Goal: Use online tool/utility: Utilize a website feature to perform a specific function

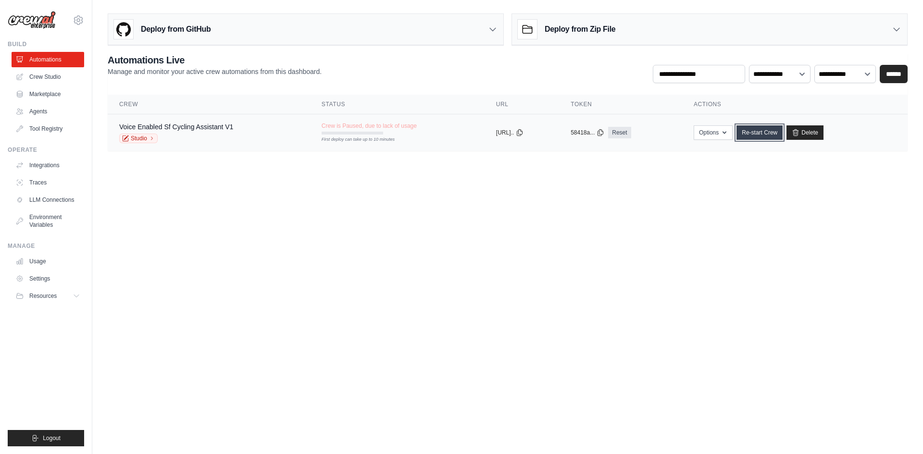
click at [770, 134] on link "Re-start Crew" at bounding box center [759, 132] width 46 height 14
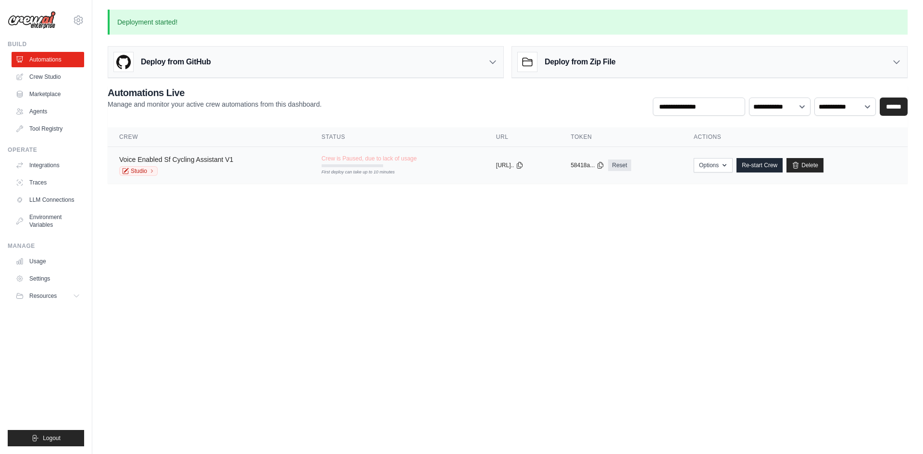
click at [181, 161] on link "Voice Enabled Sf Cycling Assistant V1" at bounding box center [176, 160] width 114 height 8
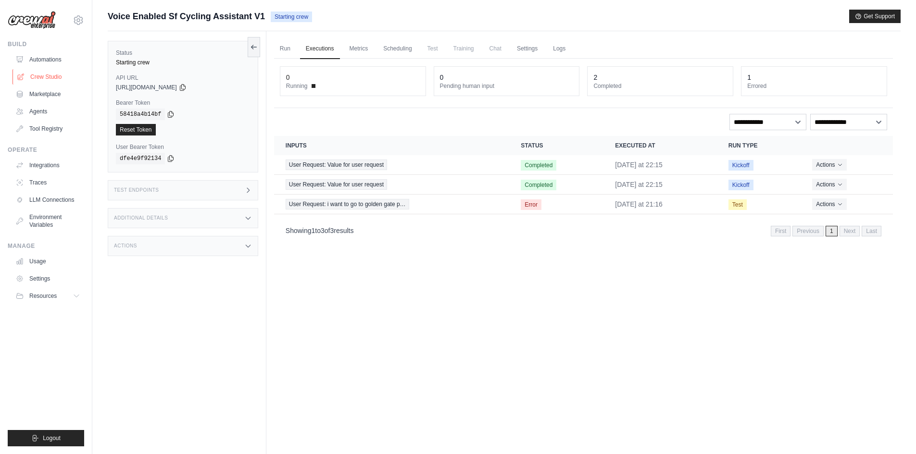
click at [61, 76] on link "Crew Studio" at bounding box center [48, 76] width 73 height 15
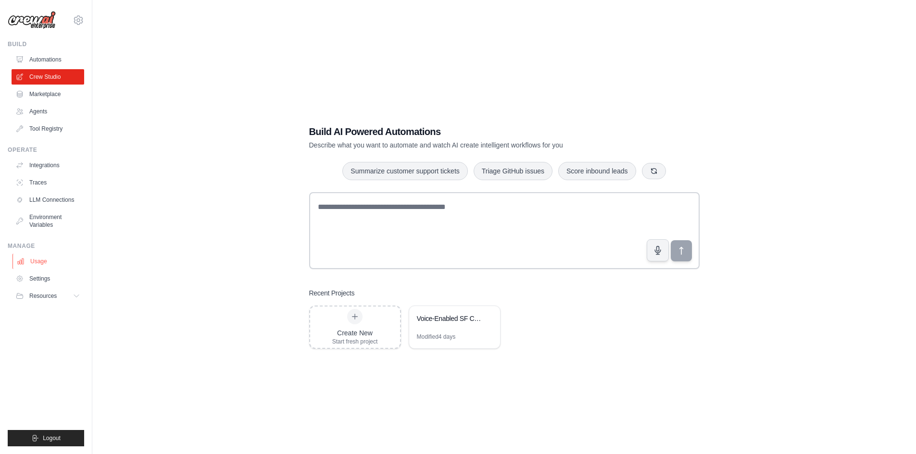
click at [44, 264] on link "Usage" at bounding box center [48, 261] width 73 height 15
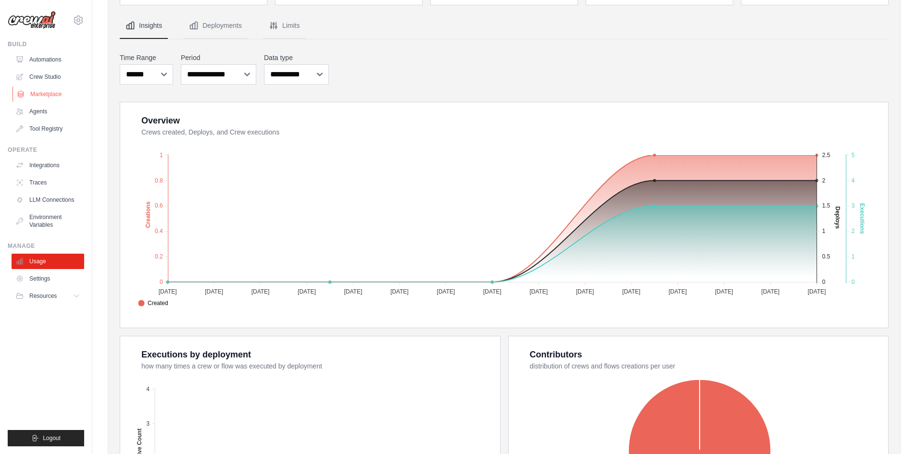
scroll to position [80, 0]
click at [37, 74] on link "Crew Studio" at bounding box center [48, 76] width 73 height 15
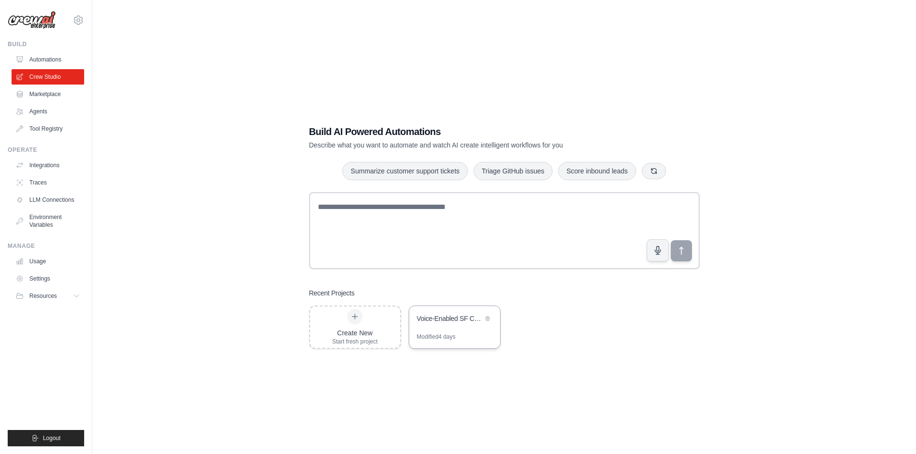
click at [461, 343] on div "Modified 4 days" at bounding box center [454, 340] width 91 height 15
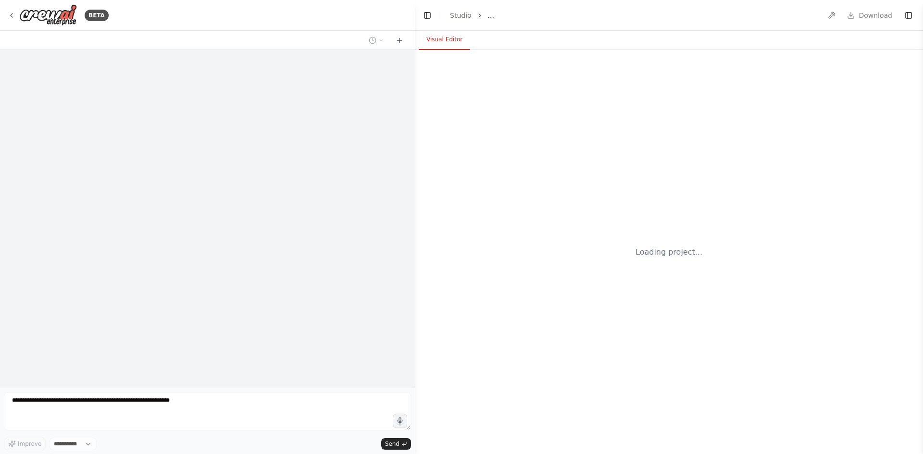
select select "****"
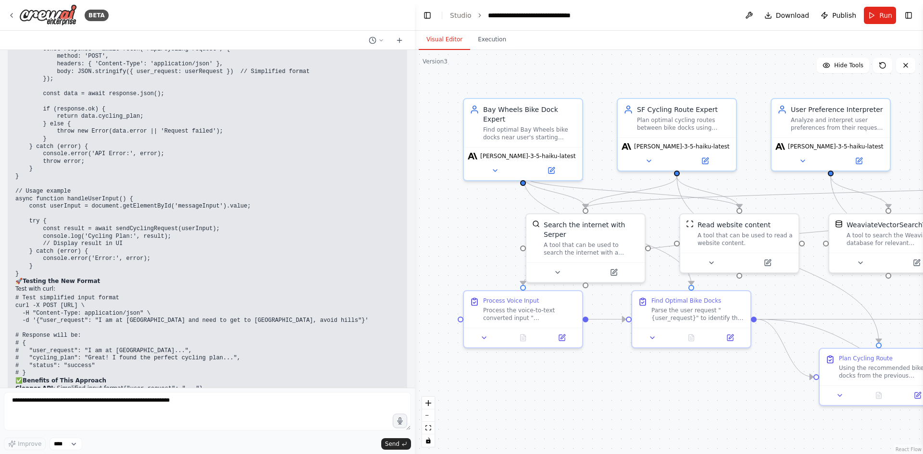
scroll to position [16596, 0]
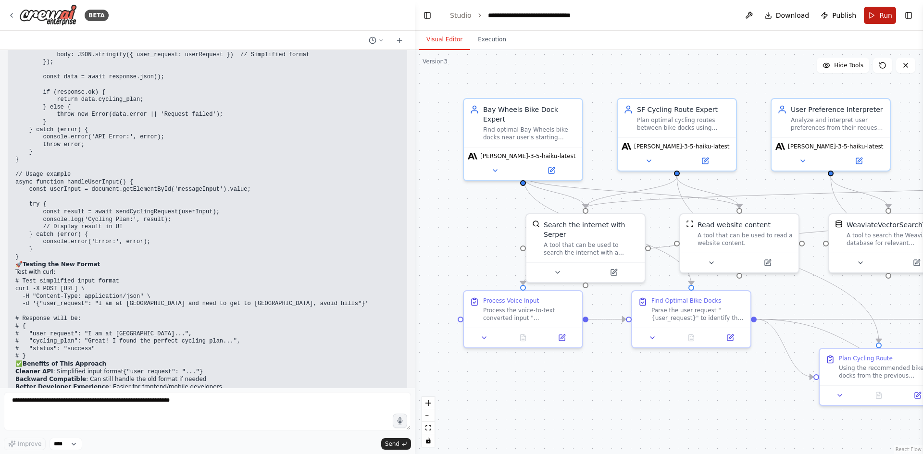
click at [869, 20] on button "Run" at bounding box center [880, 15] width 32 height 17
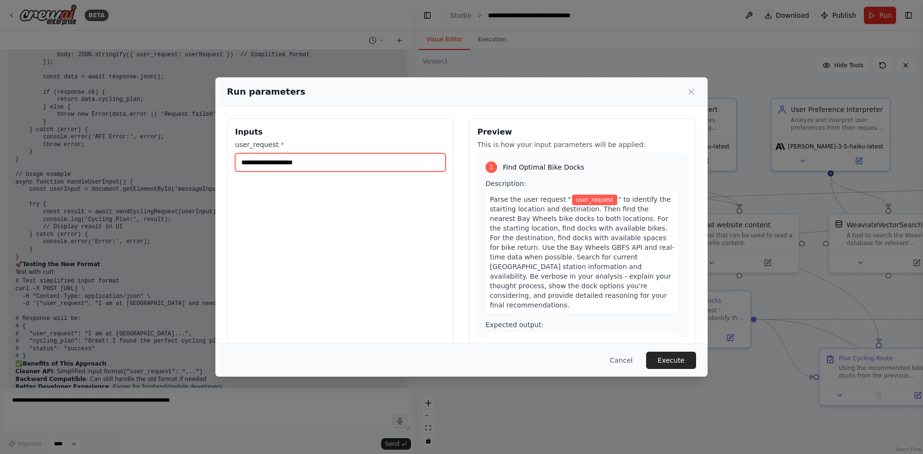
click at [361, 161] on input "user_request *" at bounding box center [340, 162] width 211 height 18
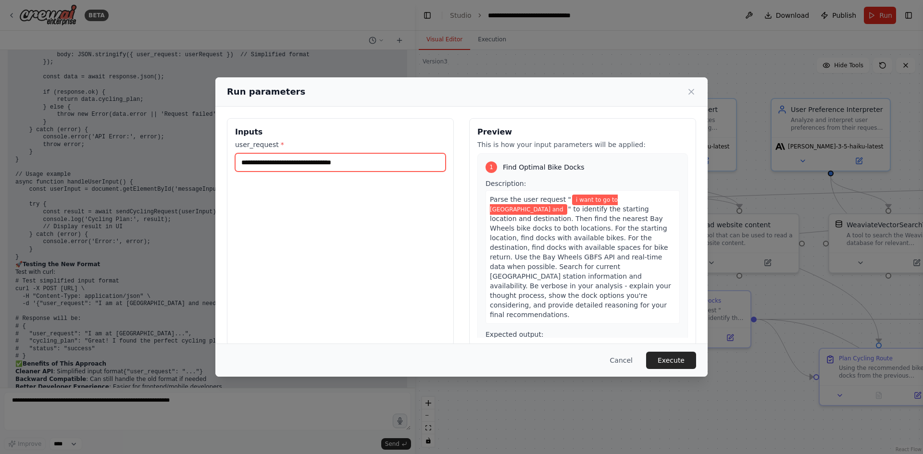
click at [379, 167] on input "**********" at bounding box center [340, 162] width 211 height 18
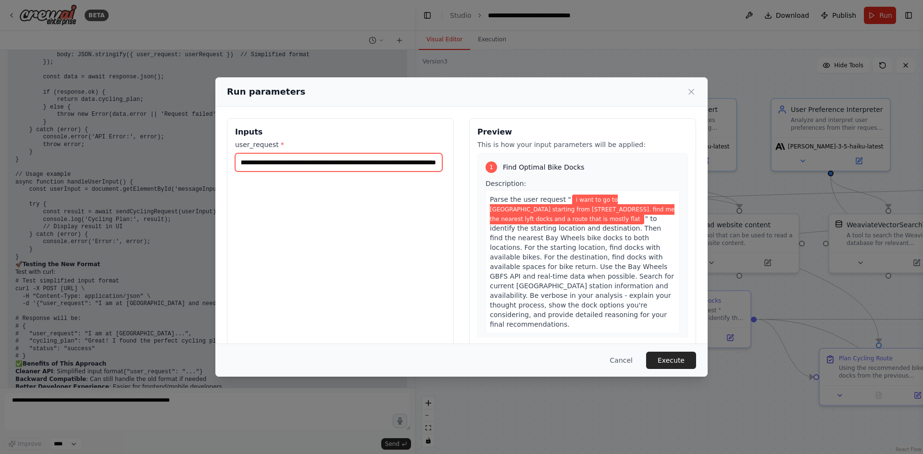
scroll to position [0, 177]
type input "**********"
click at [679, 357] on button "Execute" at bounding box center [671, 360] width 50 height 17
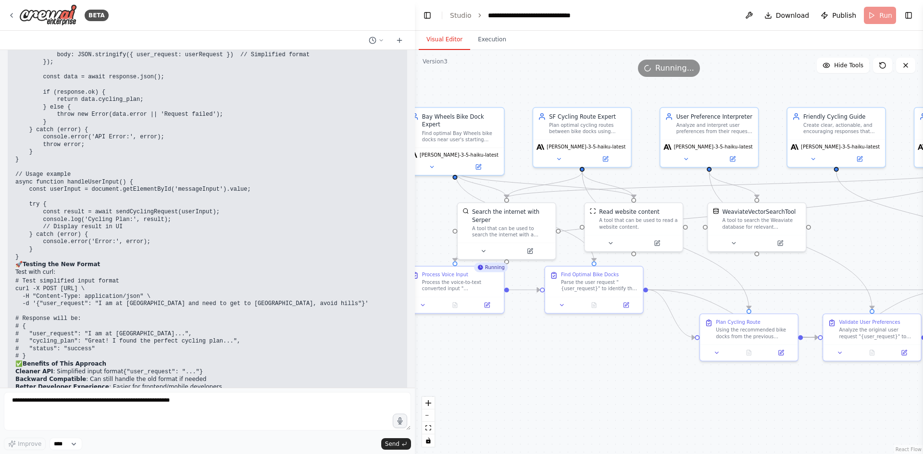
drag, startPoint x: 632, startPoint y: 385, endPoint x: 545, endPoint y: 344, distance: 96.1
click at [545, 344] on div ".deletable-edge-delete-btn { width: 20px; height: 20px; border: 0px solid #ffff…" at bounding box center [669, 252] width 508 height 404
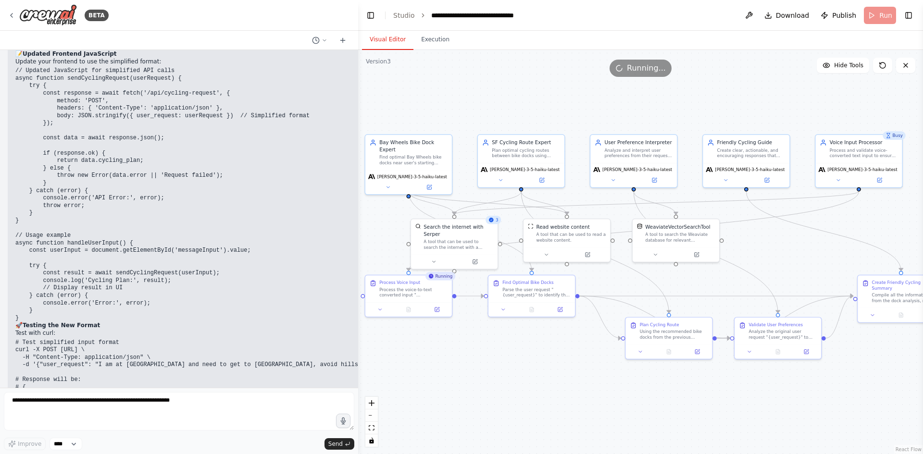
scroll to position [16724, 0]
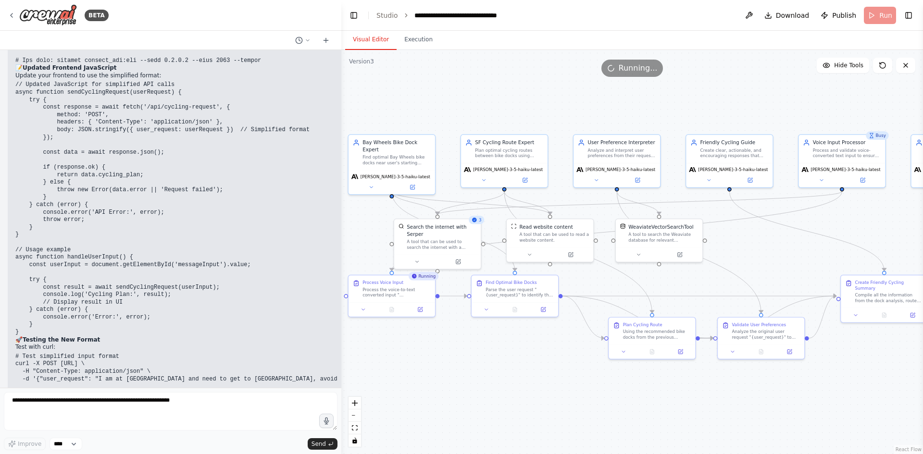
drag, startPoint x: 413, startPoint y: 223, endPoint x: 341, endPoint y: 225, distance: 71.7
click at [341, 225] on div "BETA I want to create a multi-agent system for a cycling route planning assista…" at bounding box center [461, 227] width 923 height 454
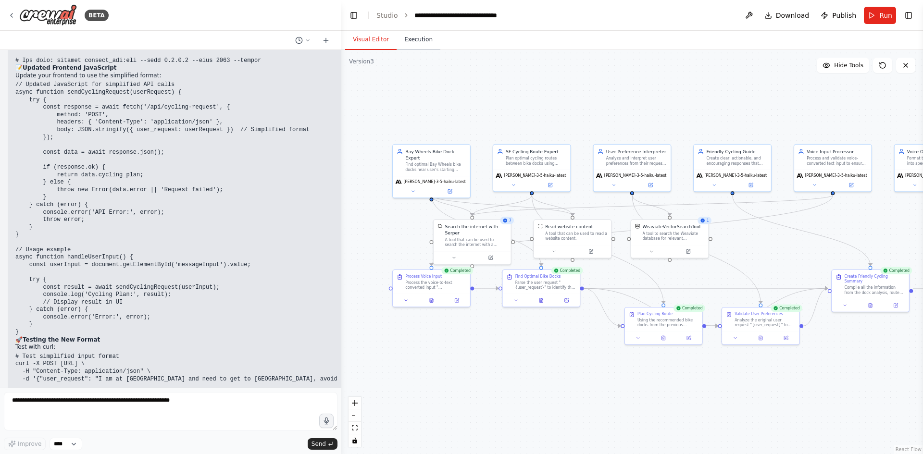
click at [418, 38] on button "Execution" at bounding box center [419, 40] width 44 height 20
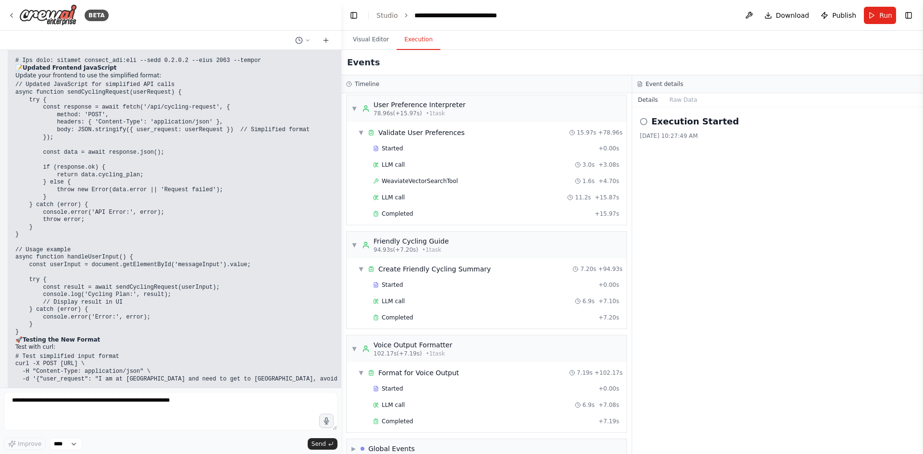
scroll to position [509, 0]
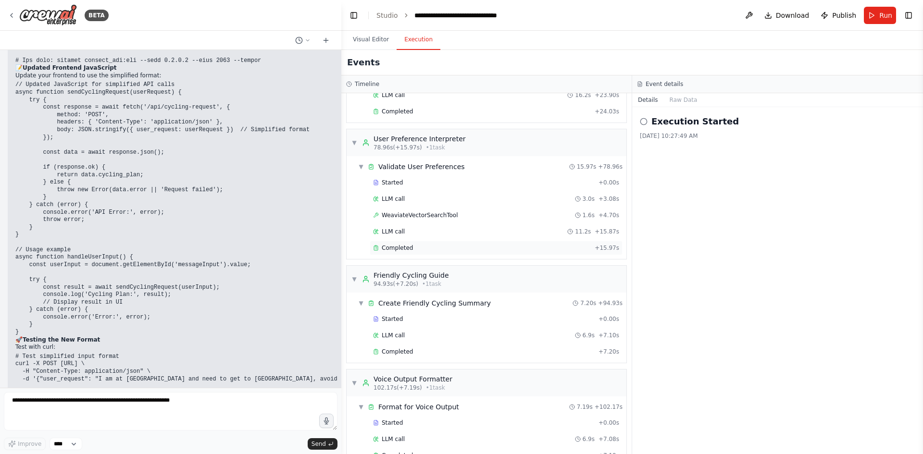
click at [412, 246] on div "Completed" at bounding box center [482, 248] width 218 height 8
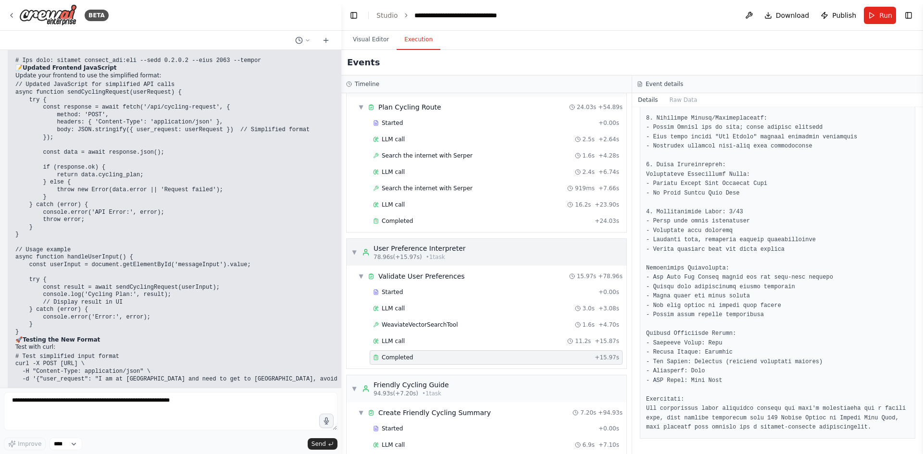
scroll to position [400, 0]
click at [403, 322] on span "WeaviateVectorSearchTool" at bounding box center [420, 325] width 76 height 8
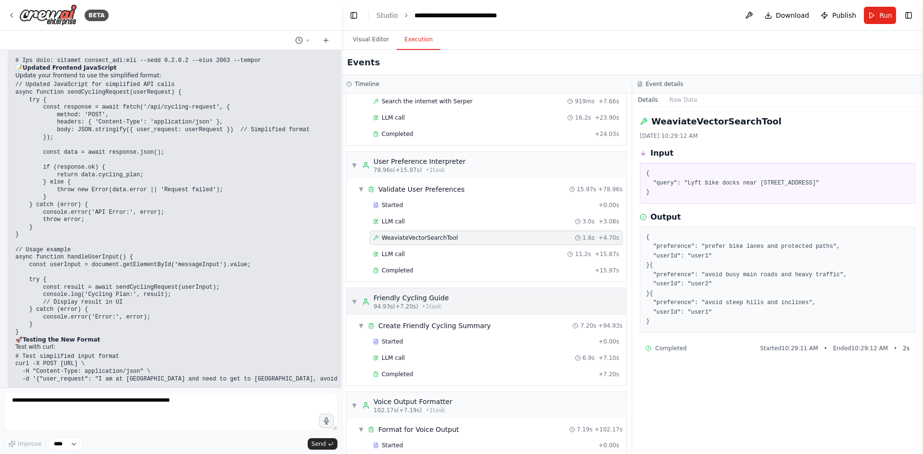
scroll to position [559, 0]
